Goal: Task Accomplishment & Management: Use online tool/utility

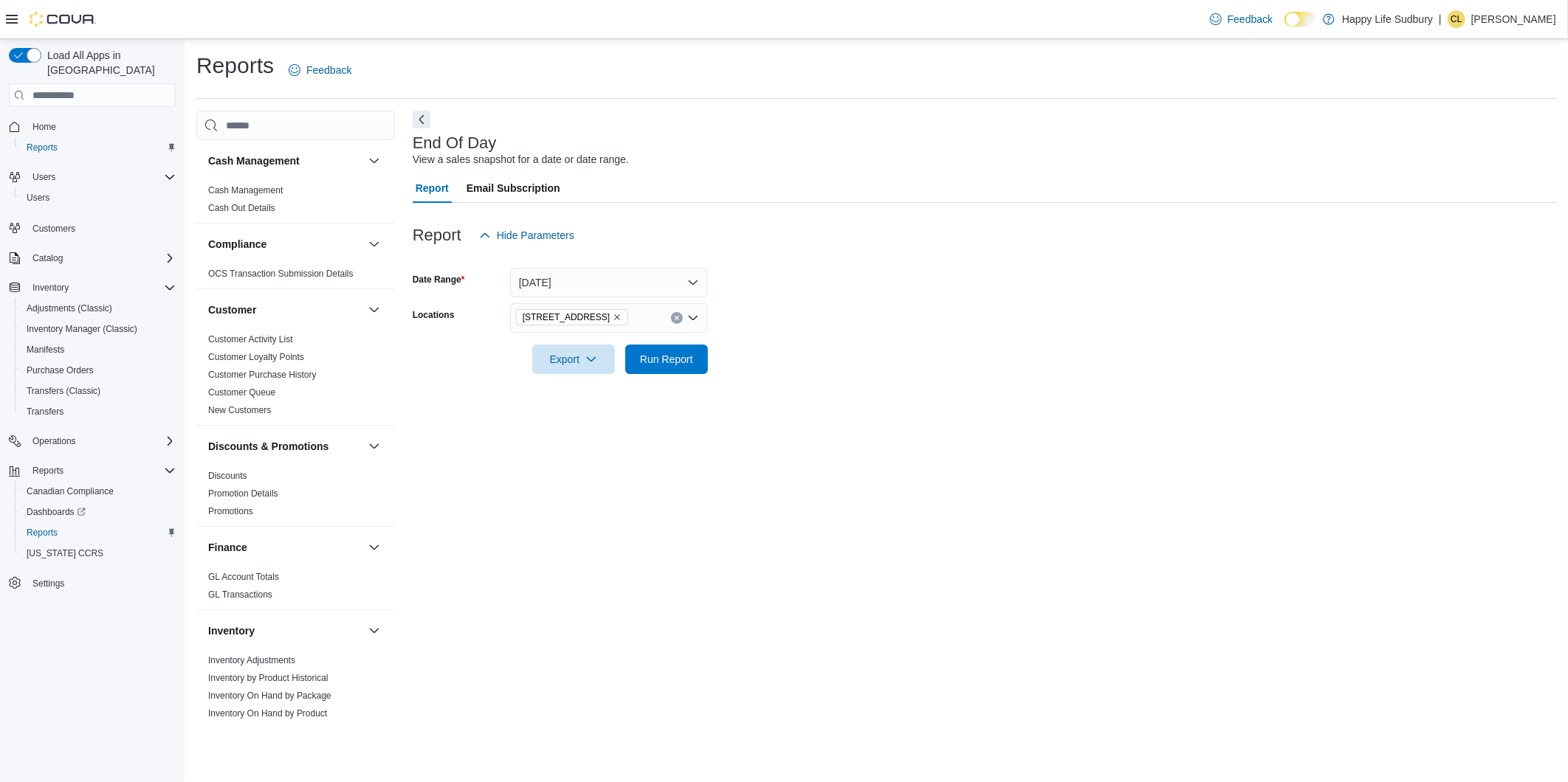
click at [509, 393] on div "End Of Day View a sales snapshot for a date or date range. Report Email Subscri…" at bounding box center [984, 419] width 1144 height 616
click at [680, 319] on button "Clear input" at bounding box center [677, 318] width 12 height 12
click at [927, 333] on div at bounding box center [984, 339] width 1144 height 12
click at [695, 361] on span "Run Report" at bounding box center [666, 359] width 65 height 29
